Goal: Check status

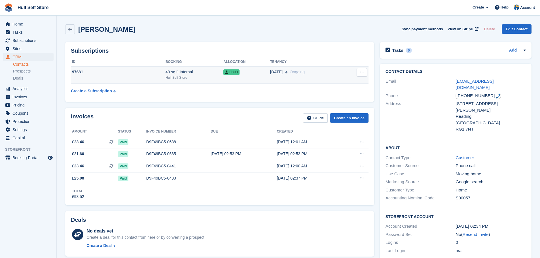
click at [135, 72] on div "97681" at bounding box center [118, 72] width 95 height 6
